Goal: Use online tool/utility: Use online tool/utility

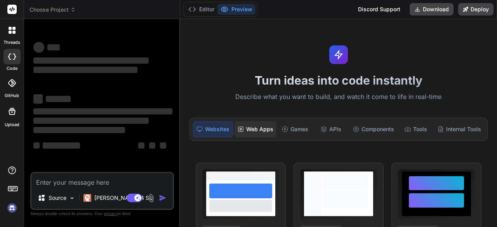
click at [262, 132] on div "Web Apps" at bounding box center [255, 129] width 42 height 16
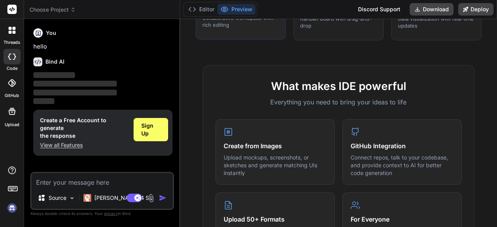
scroll to position [233, 0]
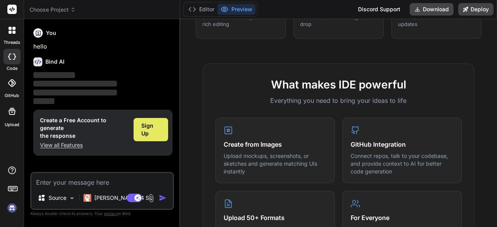
click at [155, 128] on span "Sign Up" at bounding box center [150, 130] width 19 height 16
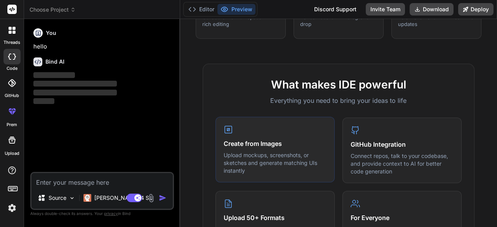
click at [274, 146] on h4 "Create from Images" at bounding box center [275, 143] width 103 height 9
click at [153, 180] on textarea at bounding box center [101, 180] width 141 height 14
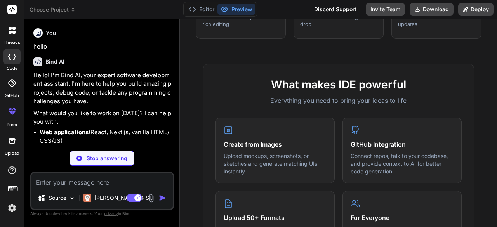
scroll to position [39, 0]
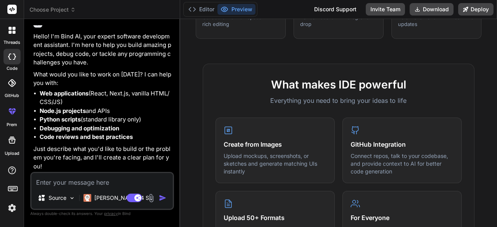
type textarea "x"
paste textarea "Build a web-based game that helps kids practice math also can help with another…"
type textarea "Build a web-based game that helps kids practice math also can help with another…"
type textarea "x"
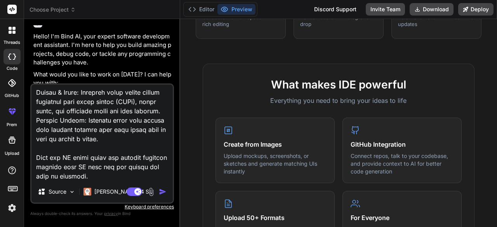
type textarea "Build a web-based game that helps kids practice math also can help with another…"
click at [71, 194] on img at bounding box center [72, 192] width 7 height 7
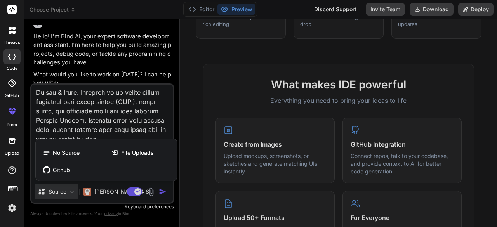
click at [70, 192] on div at bounding box center [248, 113] width 497 height 227
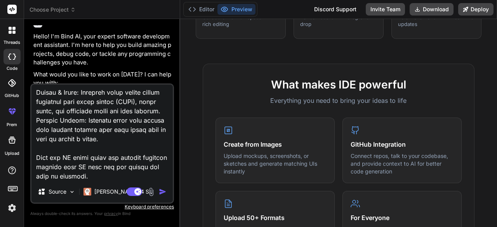
click at [151, 191] on img at bounding box center [151, 191] width 9 height 9
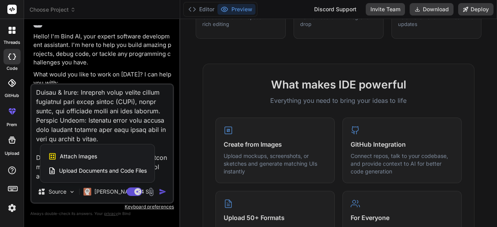
click at [152, 190] on div at bounding box center [248, 113] width 497 height 227
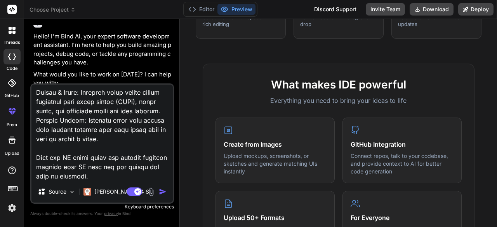
click at [161, 191] on img "button" at bounding box center [163, 192] width 8 height 8
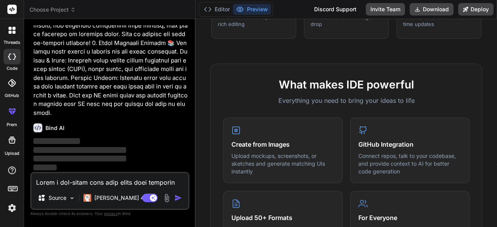
scroll to position [239, 0]
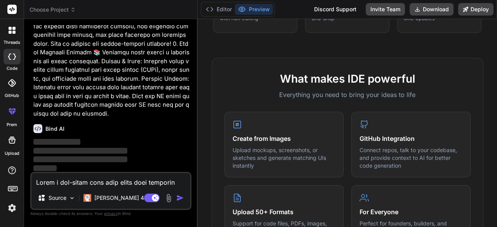
click at [182, 111] on div "Bind AI Web Search Created with Pixso. Code Generator You hello Bind AI Hello! …" at bounding box center [110, 123] width 173 height 208
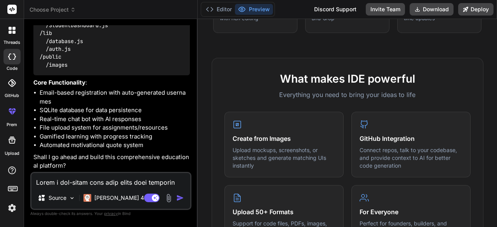
scroll to position [963, 0]
type textarea "x"
click at [110, 178] on textarea at bounding box center [110, 180] width 159 height 14
type textarea "Yes"
type textarea "x"
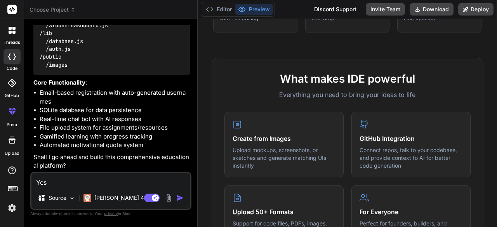
type textarea "Yes"
click at [180, 197] on img "button" at bounding box center [180, 198] width 8 height 8
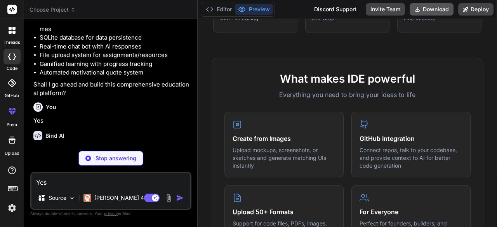
scroll to position [1044, 0]
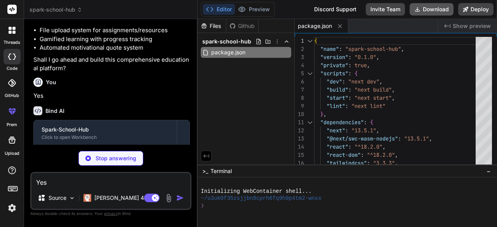
type textarea "x"
type textarea "return config; }, } module.exports = nextConfig"
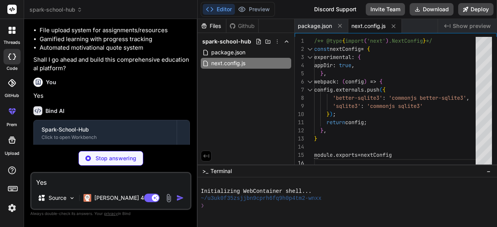
type textarea "x"
type textarea "}"
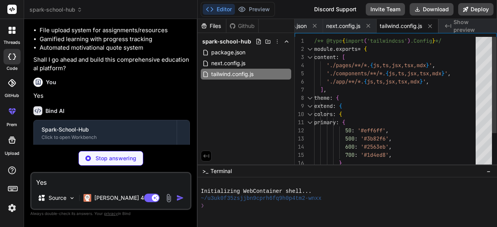
type textarea "x"
type textarea "module.exports = { plugins: { tailwindcss: {}, autoprefixer: {}, }, }"
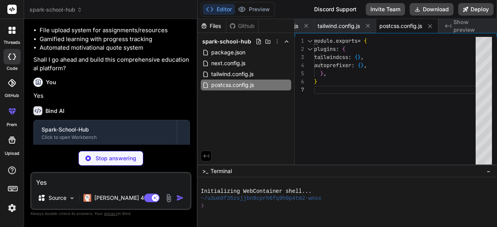
type textarea "x"
type textarea "} export async function verifyPassword(password, hash) { return await [DOMAIN_N…"
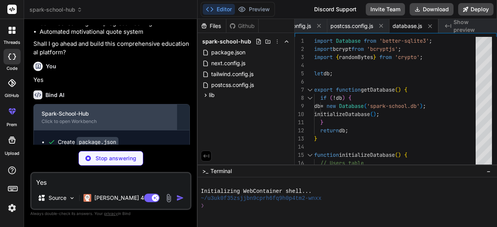
scroll to position [1143, 0]
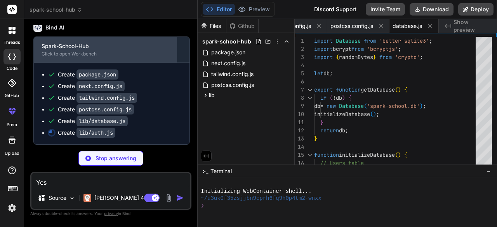
type textarea "x"
type textarea "('Authorization'); if (authHeader && authHeader.startsWith('Bearer ')) { return…"
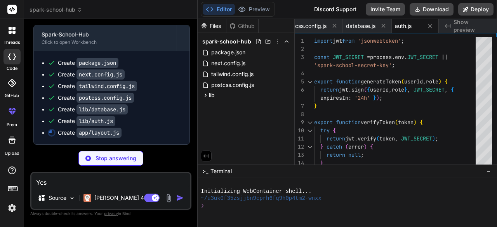
scroll to position [1155, 0]
type textarea "x"
type textarea "</body> </html> ) }"
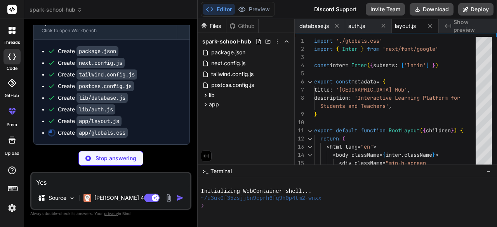
scroll to position [1167, 0]
type textarea "x"
type textarea "transition: all 0.3s ease; } .game-card:hover { transform: translateY(-5px); bo…"
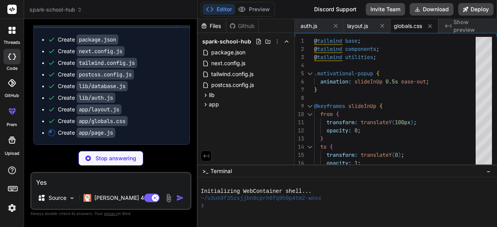
scroll to position [1178, 0]
type textarea "x"
type textarea ")} </div> ); }"
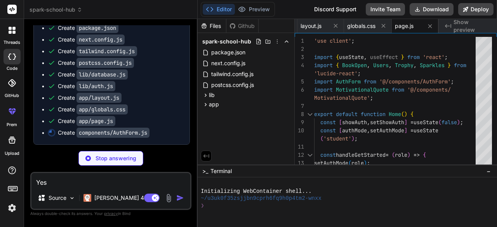
scroll to position [1190, 0]
type textarea "x"
type textarea "</div> ); }"
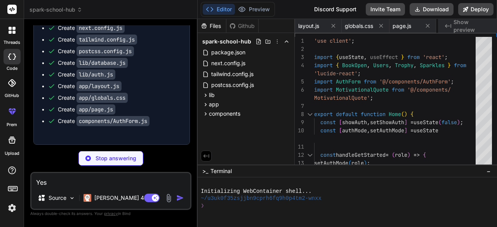
type textarea "x"
type textarea "</div> </div> ); }"
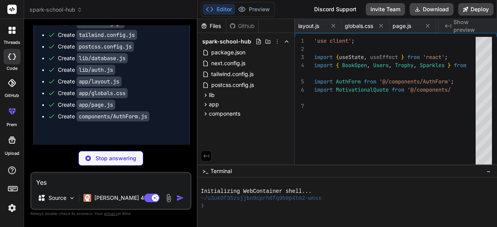
type textarea "x"
type textarea "> <Send className="h-4 w-4" /> </button> </div> </div> </div> ); }"
type textarea "x"
type textarea "></div> </div> </div> ); })} </div> </div> ); }"
type textarea "x"
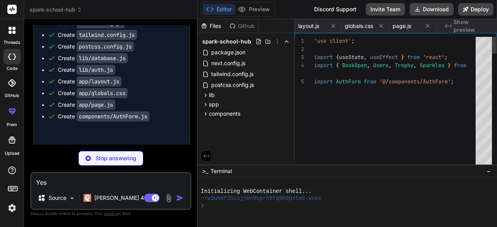
type textarea "</div> )} </div> </div> </div> ); }"
type textarea "x"
type textarea "); }"
type textarea "x"
type textarea "} catch (error) { console.error('Registration error:', error); return NextRespo…"
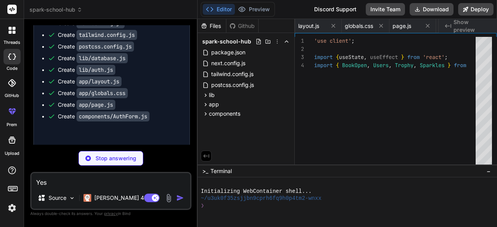
type textarea "x"
type textarea "} catch (error) { console.error('Chat error:', error); return NextResponse.json…"
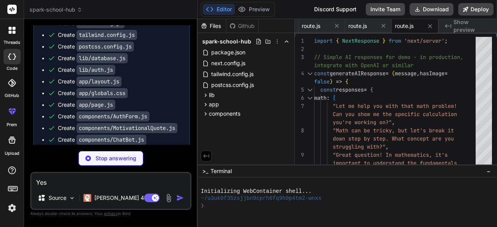
scroll to position [1302, 0]
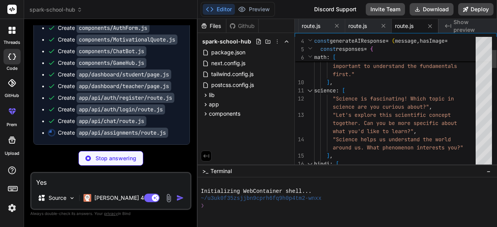
type textarea "x"
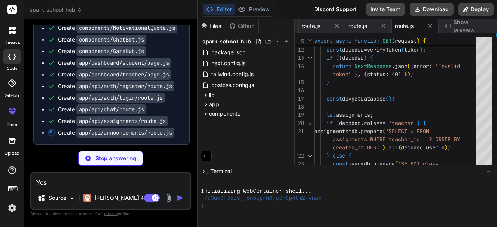
scroll to position [1314, 0]
type textarea "x"
type textarea "'Announcement created successfully' }); } catch (error) { console.error('Create…"
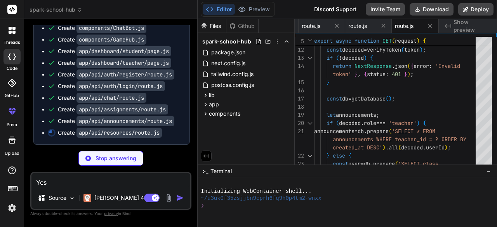
type textarea "x"
type textarea "} catch (error) { console.error('Add resource error:', error); return NextRespo…"
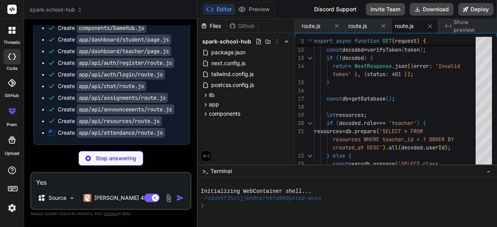
type textarea "x"
type textarea "return NextResponse.json({ message: 'Attendance marked successfully' }); } catc…"
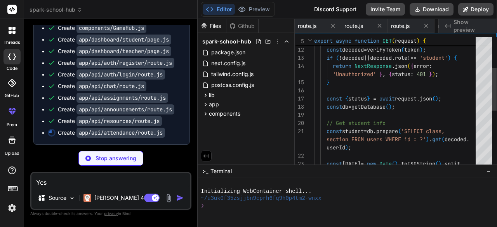
scroll to position [0, 964]
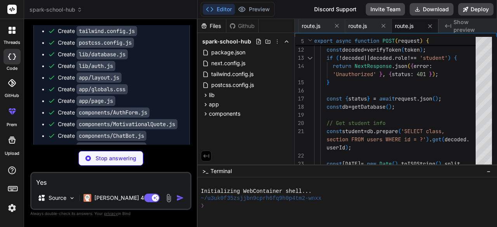
type textarea "x"
type textarea "updated successfully' }); } catch (error) { console.error('Progress error:', er…"
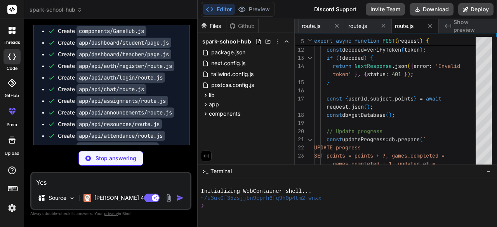
scroll to position [1271, 0]
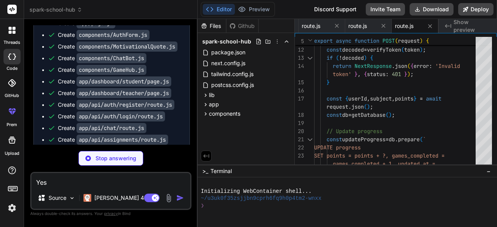
type textarea "x"
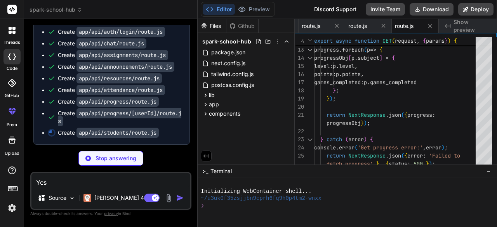
scroll to position [1380, 0]
type textarea "x"
type textarea "}"
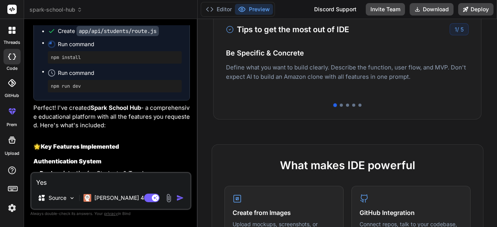
scroll to position [194, 0]
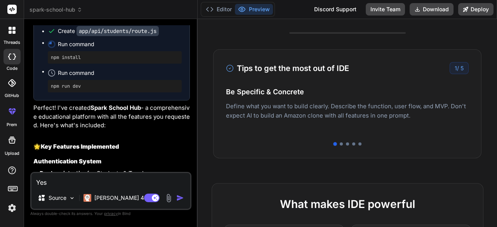
drag, startPoint x: 347, startPoint y: 127, endPoint x: 335, endPoint y: 127, distance: 12.4
click at [335, 127] on p "Deploy your Next.js and React projects to Vercel. For Node.js backend, deploy t…" at bounding box center [347, 118] width 243 height 19
click at [338, 133] on div "Tips to get the most out of IDE 1 / 5 Be Specific & Concrete Define what you wa…" at bounding box center [347, 103] width 268 height 109
click at [339, 134] on div "Tips to get the most out of IDE 1 / 5 Be Specific & Concrete Define what you wa…" at bounding box center [347, 103] width 268 height 109
click at [449, 70] on div "1 / 5" at bounding box center [458, 68] width 19 height 12
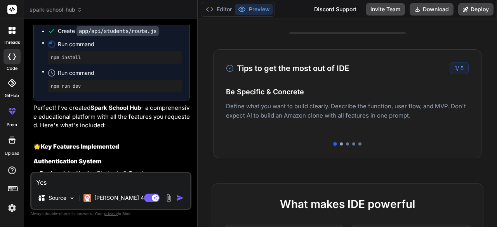
click at [340, 144] on div at bounding box center [341, 143] width 3 height 3
click at [346, 143] on div at bounding box center [347, 143] width 3 height 3
click at [352, 142] on div at bounding box center [353, 143] width 3 height 3
click at [358, 143] on div at bounding box center [359, 143] width 3 height 3
click at [358, 143] on div at bounding box center [360, 144] width 4 height 4
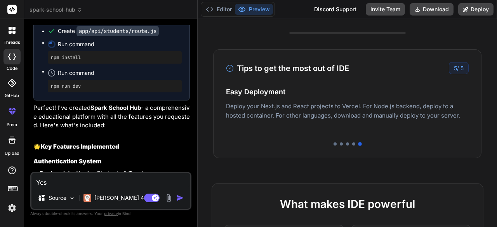
click at [349, 142] on div at bounding box center [347, 143] width 243 height 3
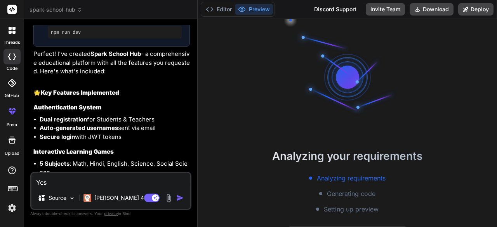
scroll to position [1535, 0]
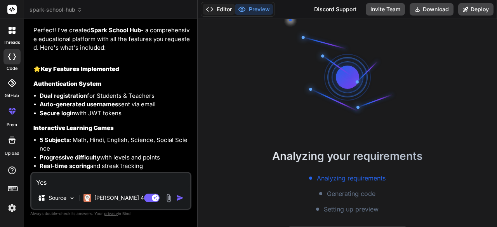
click at [217, 7] on button "Editor" at bounding box center [219, 9] width 32 height 11
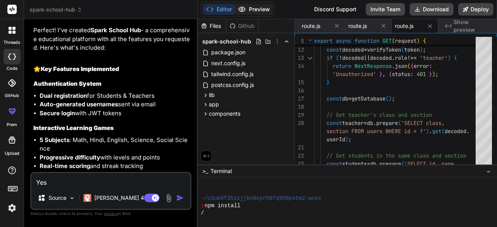
click at [259, 7] on button "Preview" at bounding box center [254, 9] width 38 height 11
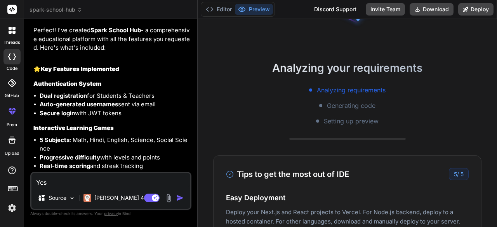
scroll to position [39, 0]
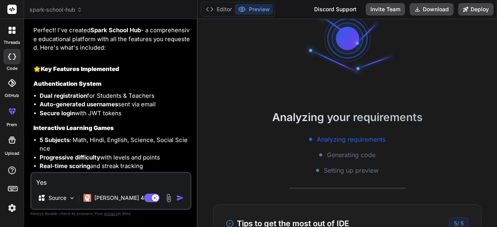
click at [346, 158] on span "Generating code" at bounding box center [351, 154] width 49 height 9
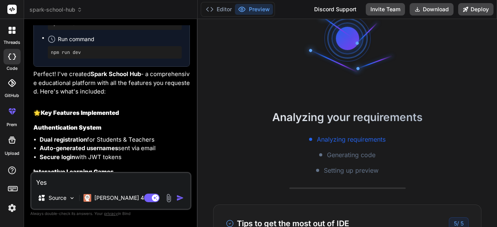
scroll to position [1453, 0]
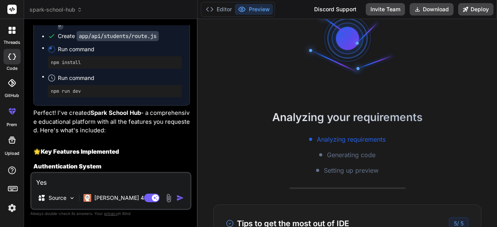
type textarea "x"
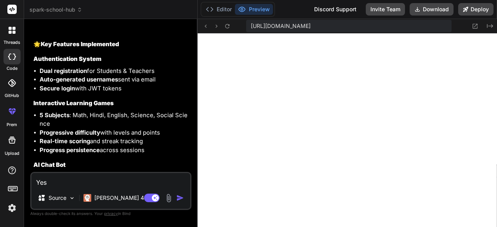
scroll to position [1569, 0]
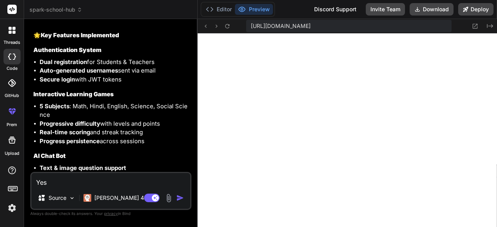
click at [244, 10] on icon at bounding box center [242, 9] width 8 height 8
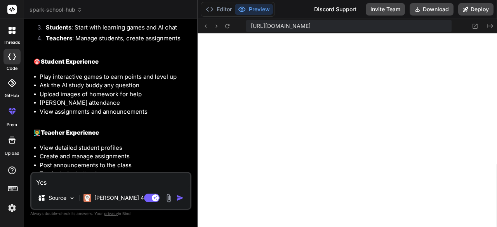
scroll to position [2074, 0]
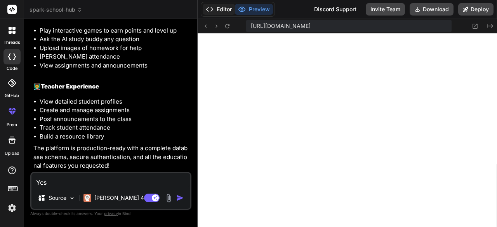
click at [229, 10] on button "Editor" at bounding box center [219, 9] width 32 height 11
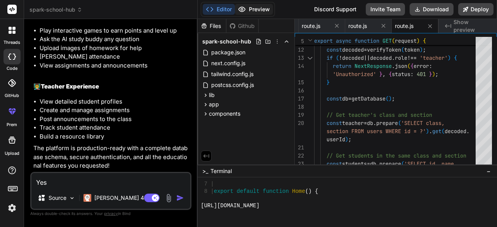
click at [241, 12] on icon at bounding box center [242, 9] width 8 height 8
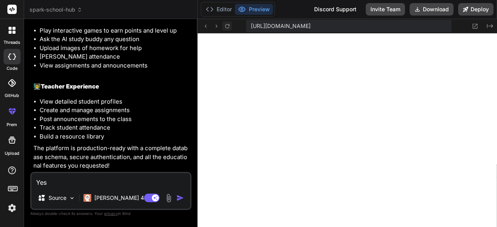
click at [227, 28] on icon at bounding box center [227, 26] width 7 height 7
click at [116, 181] on textarea "Yes" at bounding box center [110, 180] width 159 height 14
type textarea "Fix"
type textarea "x"
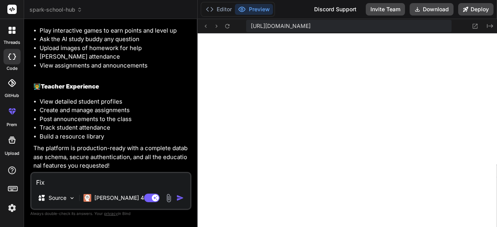
type textarea "Fix all"
type textarea "x"
type textarea "Fix all ag"
type textarea "x"
type textarea "Fix all ages"
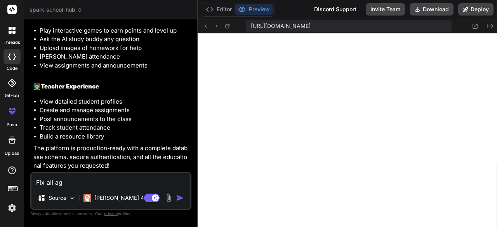
type textarea "x"
type textarea "Fix all ag"
type textarea "x"
type textarea "Fix all ages"
type textarea "x"
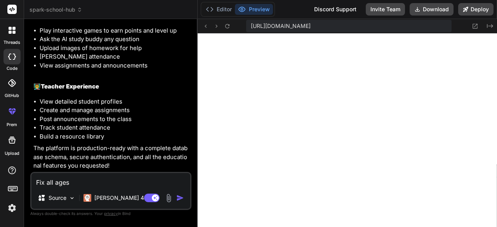
type textarea "x"
drag, startPoint x: 90, startPoint y: 178, endPoint x: 48, endPoint y: 180, distance: 42.3
click at [48, 180] on textarea at bounding box center [110, 180] width 159 height 14
type textarea "Fix all ages"
type textarea "x"
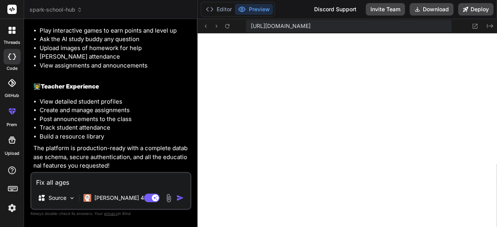
drag, startPoint x: 90, startPoint y: 187, endPoint x: 23, endPoint y: 186, distance: 67.9
click at [23, 186] on div "threads code GitHub prem Upload spark-school-hub Created with Pixso. Bind AI We…" at bounding box center [248, 113] width 497 height 227
type textarea "fix all addon"
type textarea "x"
drag, startPoint x: 114, startPoint y: 182, endPoint x: 12, endPoint y: 177, distance: 102.2
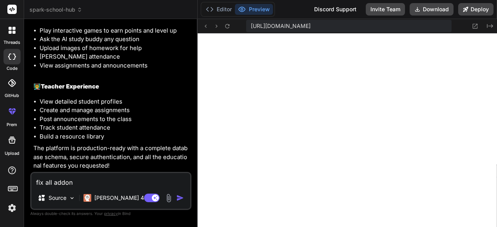
click at [12, 177] on div "threads code GitHub prem Upload spark-school-hub Created with Pixso. Bind AI We…" at bounding box center [248, 113] width 497 height 227
type textarea "x"
type textarea "Fix"
type textarea "x"
type textarea "Fix all"
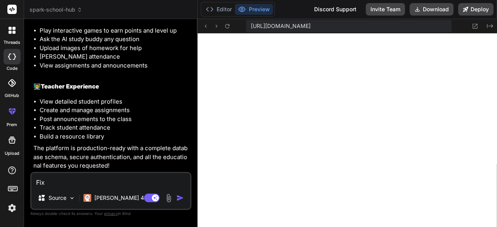
type textarea "x"
type textarea "Fix all other"
type textarea "x"
type textarea "Fix all other adder"
type textarea "x"
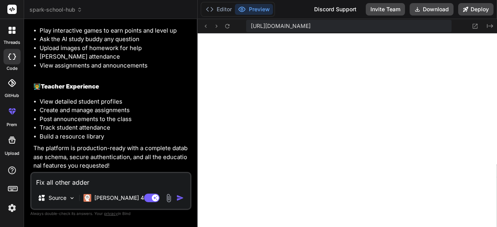
type textarea "Fix all other adder add"
type textarea "x"
type textarea "Fix all other adder adder"
type textarea "x"
type textarea "Fix all e"
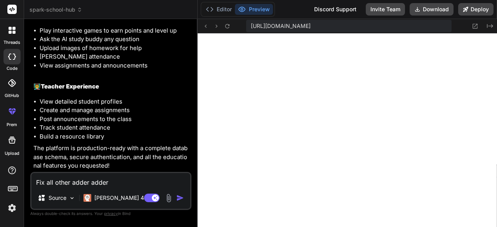
type textarea "x"
type textarea "Fix all er"
type textarea "x"
type textarea "Fix all err"
type textarea "x"
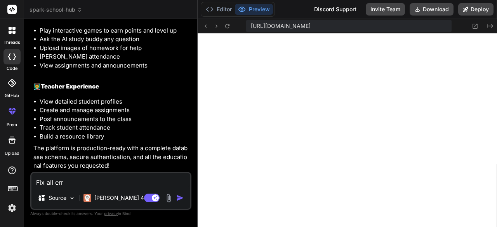
type textarea "Fix all erro"
type textarea "x"
type textarea "Fix all error"
type textarea "x"
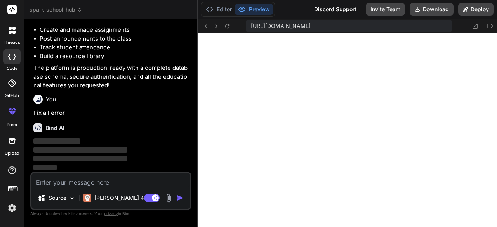
scroll to position [2154, 0]
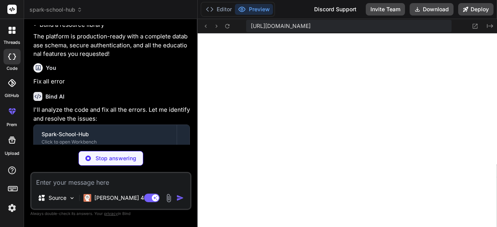
type textarea "x"
type textarea ""bcryptjs": "^2.4.3", "jsonwebtoken": "^9.0.2", "uuid": "^9.0.1" }, "devDepende…"
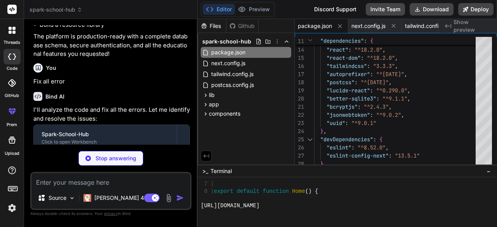
scroll to position [862, 0]
type textarea "x"
type textarea "{ "compilerOptions": { "paths": { "@/*": ["./"] } } }"
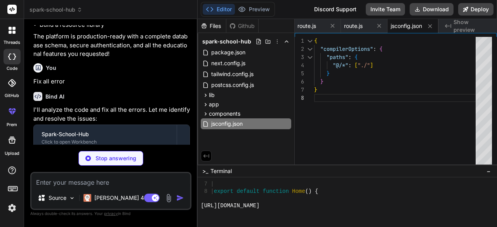
scroll to position [934, 0]
type textarea "x"
type textarea "export async function hashPassword(password) { return await bcrypt.hash(passwor…"
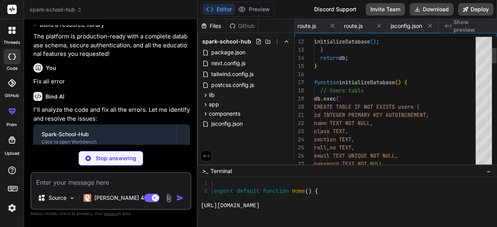
scroll to position [0, 233]
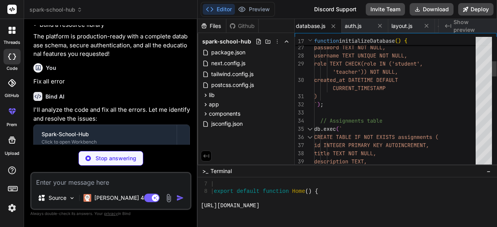
type textarea "x"
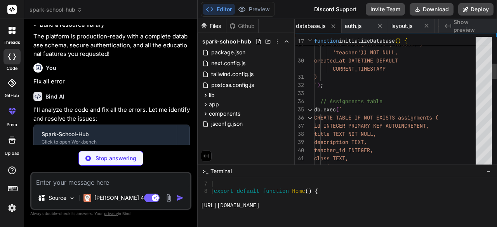
type textarea "title TEXT NOT NULL, description TEXT, teacher_id INTEGER, class TEXT, section …"
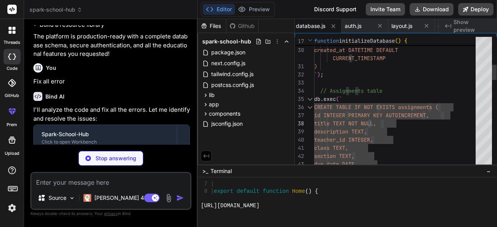
type textarea "x"
type textarea "title TEXT OT NULL, description TEXT, teacher_id INTEGER, class TEXT, section T…"
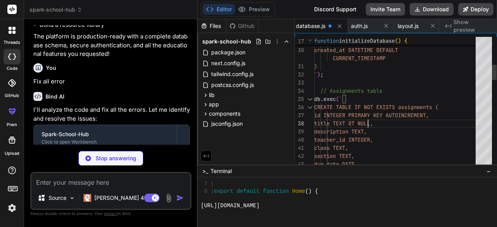
type textarea "x"
type textarea "title TEXT NOT NULL, description TEXT, teacher_id INTEGER, class TEXT, section …"
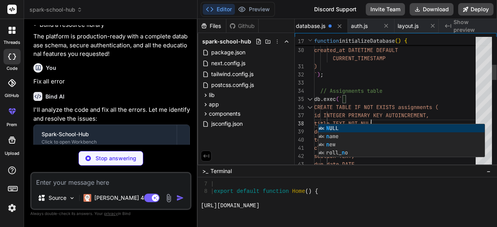
scroll to position [0, 0]
type textarea "x"
type textarea "} catch (error) { console.error('Registration error:', error); return NextRespo…"
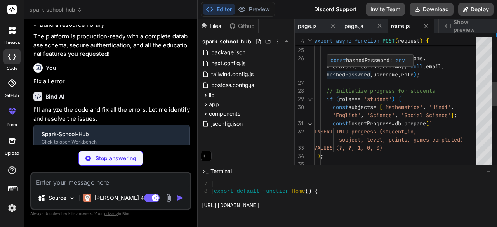
scroll to position [1007, 0]
type textarea "x"
type textarea "} catch (error) { console.error('Registration error:', error); return NextRespo…"
type textarea "x"
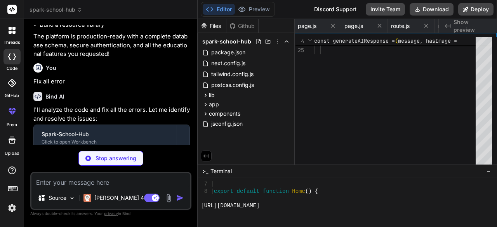
type textarea "x"
type textarea "></div> </div> </div> ); })} </div> </div> ); }"
type textarea "x"
type textarea "text-sm">Average Level</p> </div> </div> </div> </div> </div> ); }"
type textarea "x"
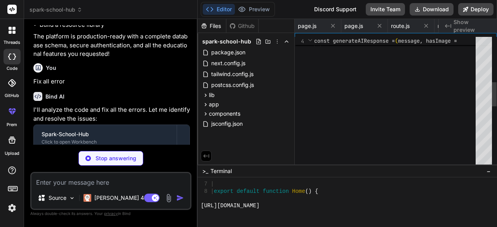
type textarea "x"
type textarea "return NextResponse.json({ error: 'Failed to fetch attendance' }, { status: 500…"
type textarea "x"
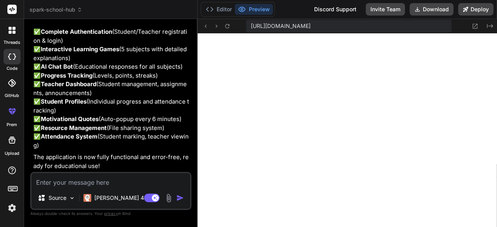
scroll to position [3001, 0]
click at [227, 25] on icon at bounding box center [227, 26] width 7 height 7
click at [107, 176] on textarea at bounding box center [110, 180] width 159 height 14
paste textarea "./app/page.js:5:0 Module not found: Can't resolve '@/components/AuthForm' 3 | i…"
type textarea "./app/page.js:5:0 Module not found: Can't resolve '@/components/AuthForm' 3 | i…"
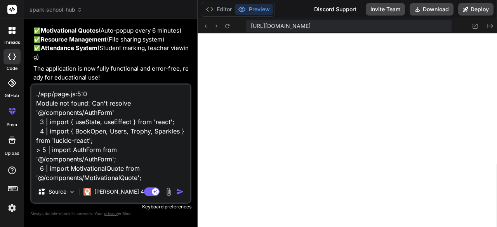
scroll to position [47, 0]
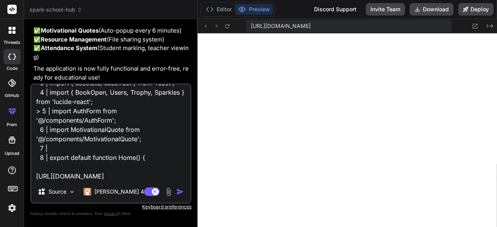
type textarea "x"
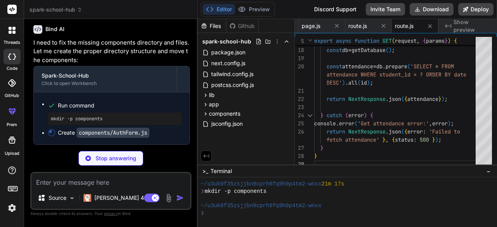
scroll to position [3241, 0]
click at [205, 97] on icon at bounding box center [205, 95] width 7 height 7
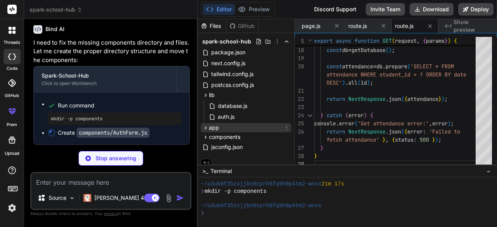
click at [206, 129] on icon at bounding box center [205, 128] width 7 height 7
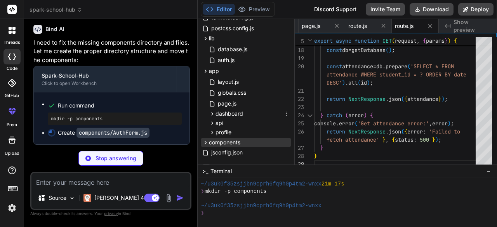
scroll to position [67, 0]
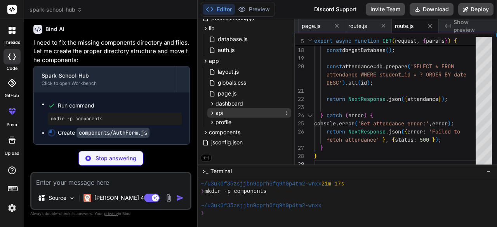
click at [222, 112] on span "api" at bounding box center [219, 113] width 8 height 8
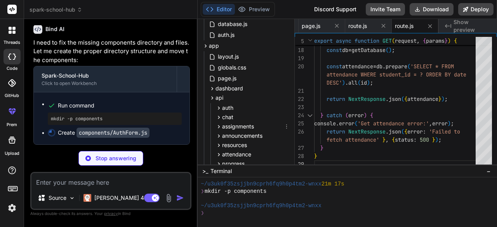
scroll to position [106, 0]
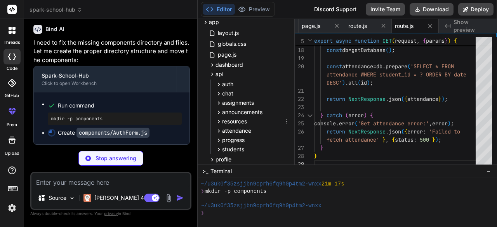
type textarea "x"
type textarea "</div> ); }"
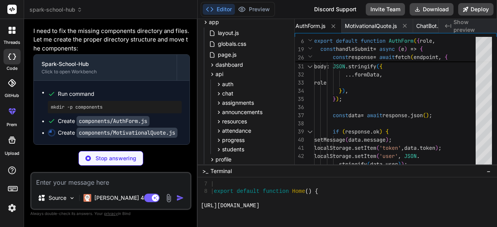
scroll to position [3260, 0]
type textarea "x"
type textarea "</div> </div> ); }"
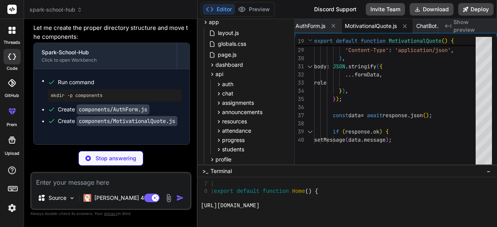
type textarea "x"
type textarea "> <Send className="h-4 w-4" /> </button> </div> </div> </div> ); }"
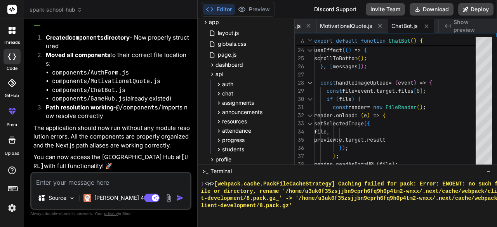
scroll to position [3498, 0]
type textarea "x"
type textarea "</div> </div> ); }"
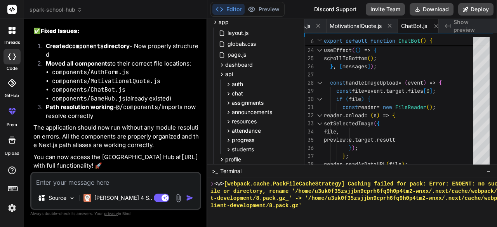
type textarea "x"
type textarea "}"
type textarea "x"
type textarea "<Send className="h-4 w-4" /> </button> </div> </div> </div> ); }"
type textarea "x"
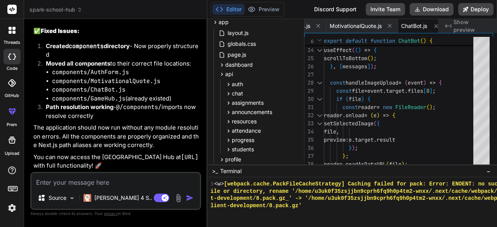
type textarea "x"
type textarea "</div> </div> </div> ); }"
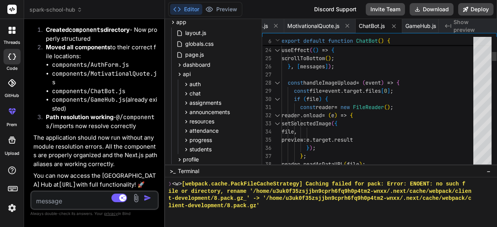
type textarea "x"
type textarea "</div> ); }"
type textarea "x"
type textarea "); }"
type textarea "x"
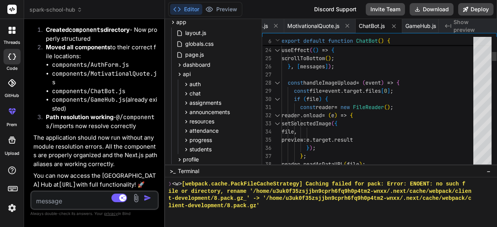
type textarea "transition-colors" > <Send className="h-4 w-4" /> </button> </div> </div> </div…"
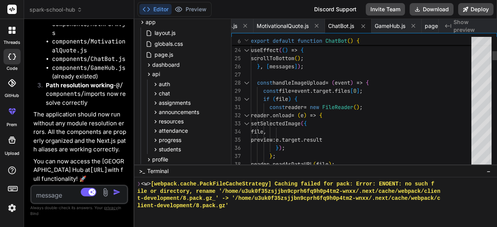
type textarea "x"
type textarea "> <Send className="h-4 w-4" /> </button> </div> </div> </div> ); }"
type textarea "x"
type textarea "); }"
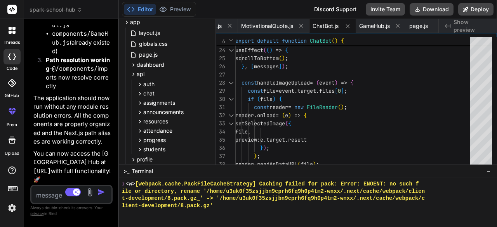
type textarea "x"
type textarea "</div> </div> ); }"
type textarea "x"
type textarea "> <Send className="h-4 w-4" /> </button> </div> </div> </div> ); }"
type textarea "x"
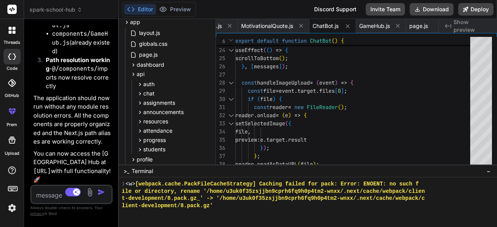
type textarea "); }"
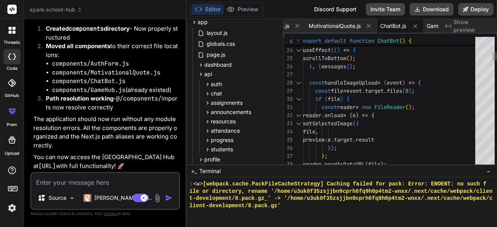
scroll to position [3371, 0]
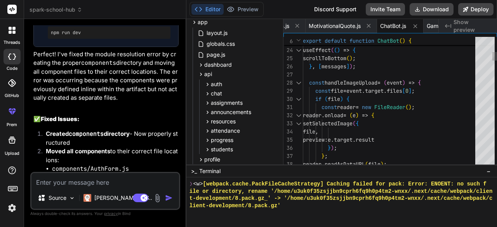
type textarea "x"
type textarea "</button> </div> </div> </div> ); }"
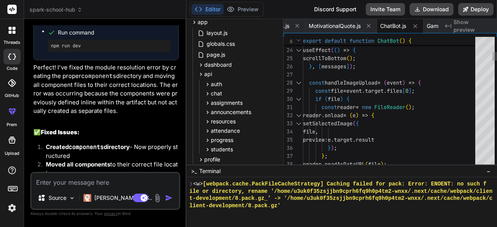
type textarea "x"
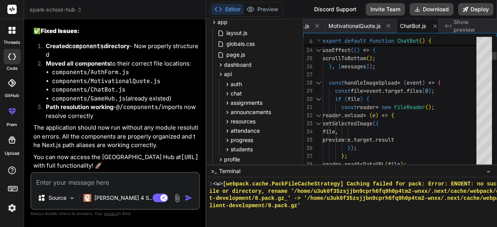
drag, startPoint x: 197, startPoint y: 144, endPoint x: 191, endPoint y: 142, distance: 5.7
click at [191, 142] on div "Bind AI Web Search Created with Pixso. Code Generator You hello Bind AI Hello! …" at bounding box center [115, 123] width 182 height 208
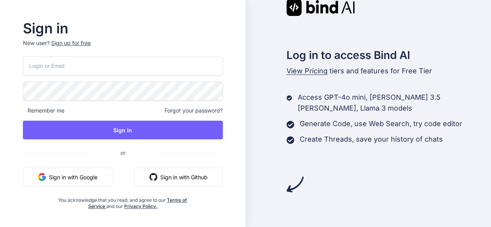
click at [109, 173] on button "Sign in with Google" at bounding box center [68, 177] width 90 height 19
